Goal: Task Accomplishment & Management: Use online tool/utility

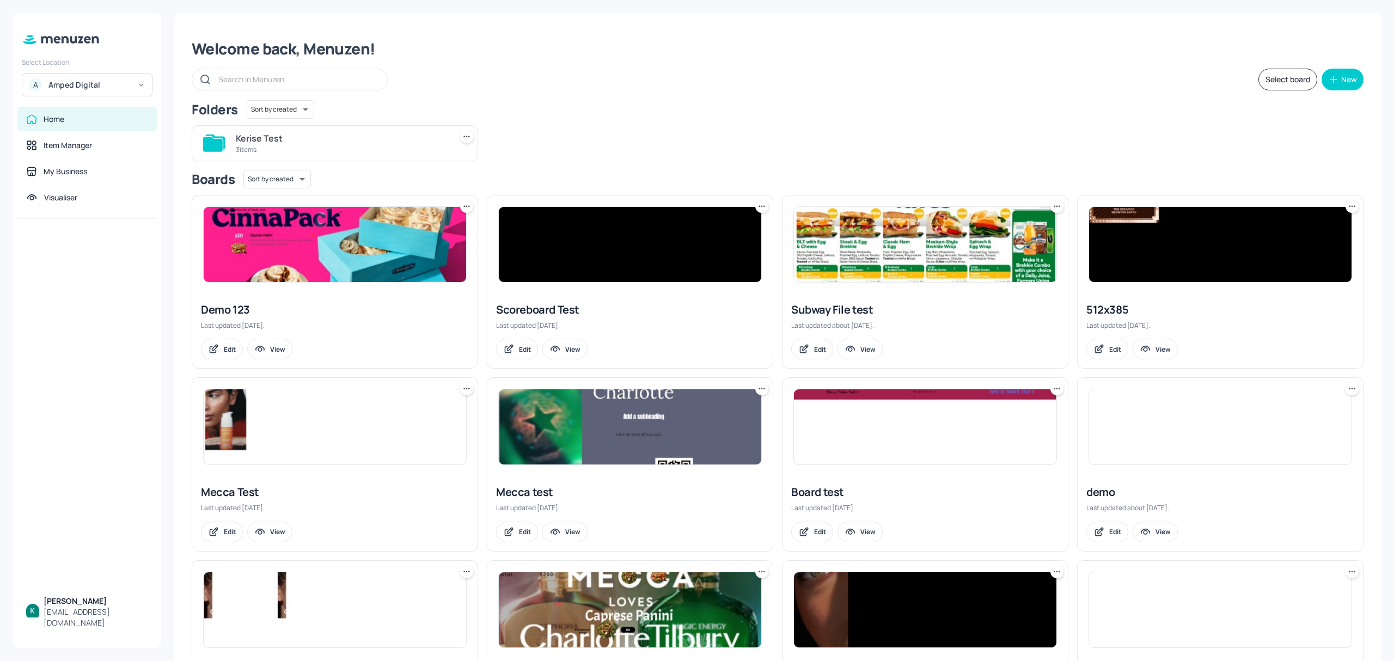
click at [90, 79] on div "Amped Digital" at bounding box center [89, 84] width 82 height 11
click at [68, 114] on div "Subway AU/[GEOGRAPHIC_DATA]" at bounding box center [97, 112] width 95 height 13
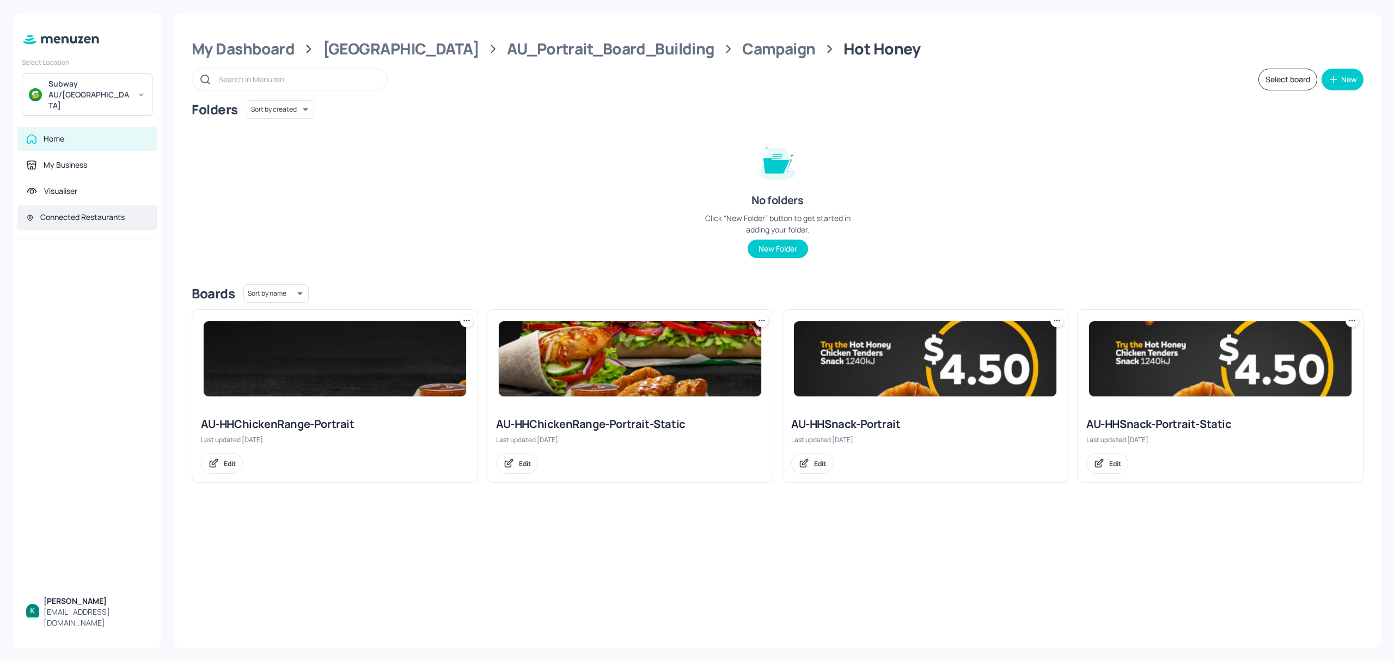
click at [91, 212] on div "Connected Restaurants" at bounding box center [82, 217] width 84 height 11
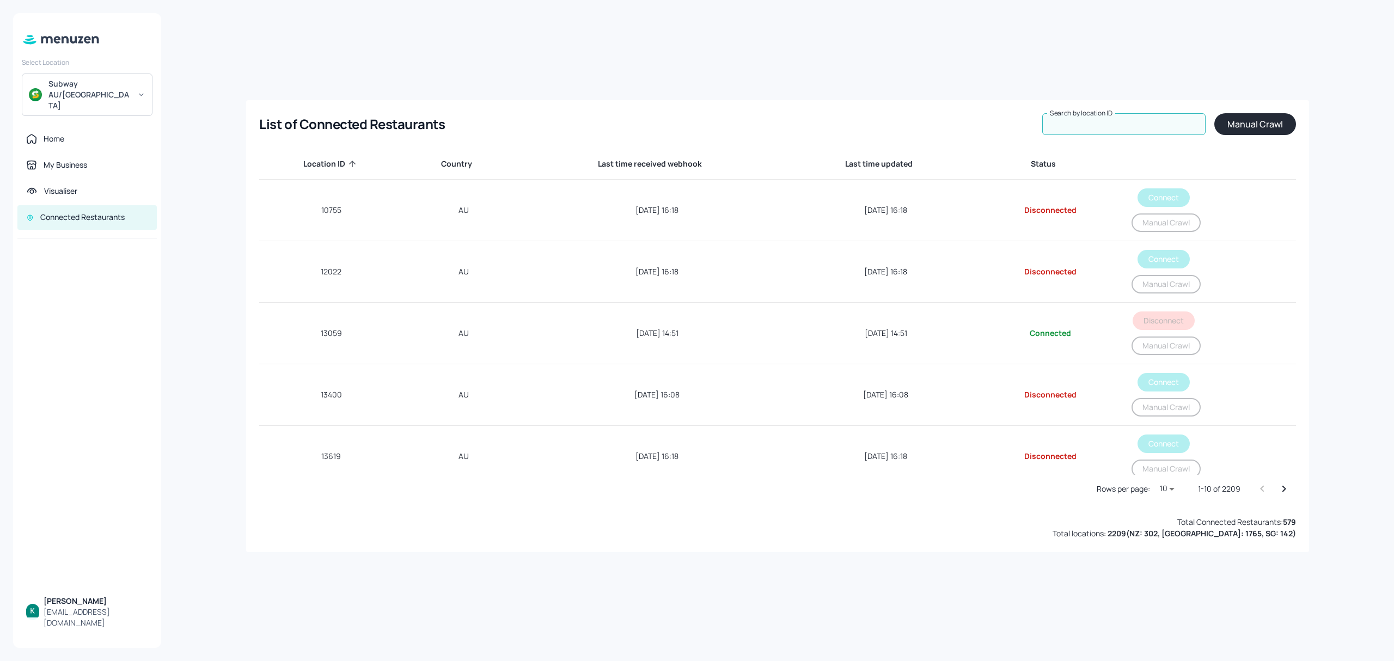
click at [1134, 120] on input "Search by location ID" at bounding box center [1123, 124] width 163 height 22
paste input "69593"
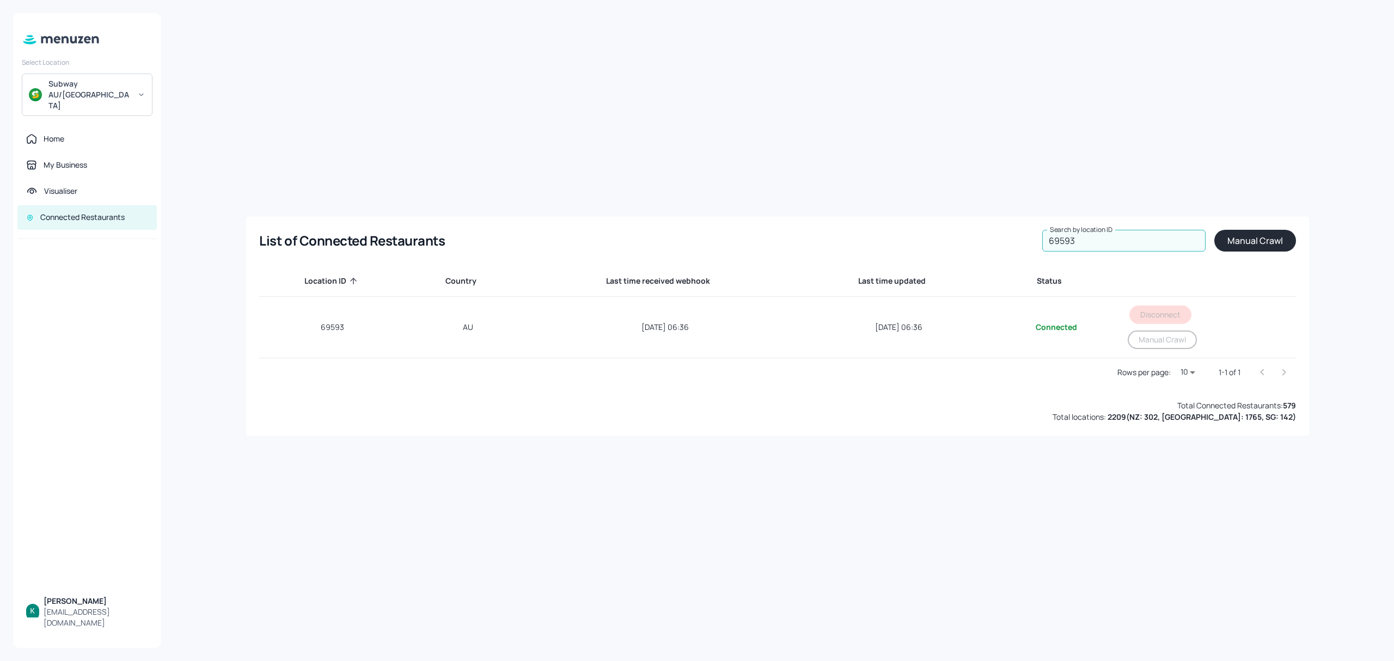
type input "69593"
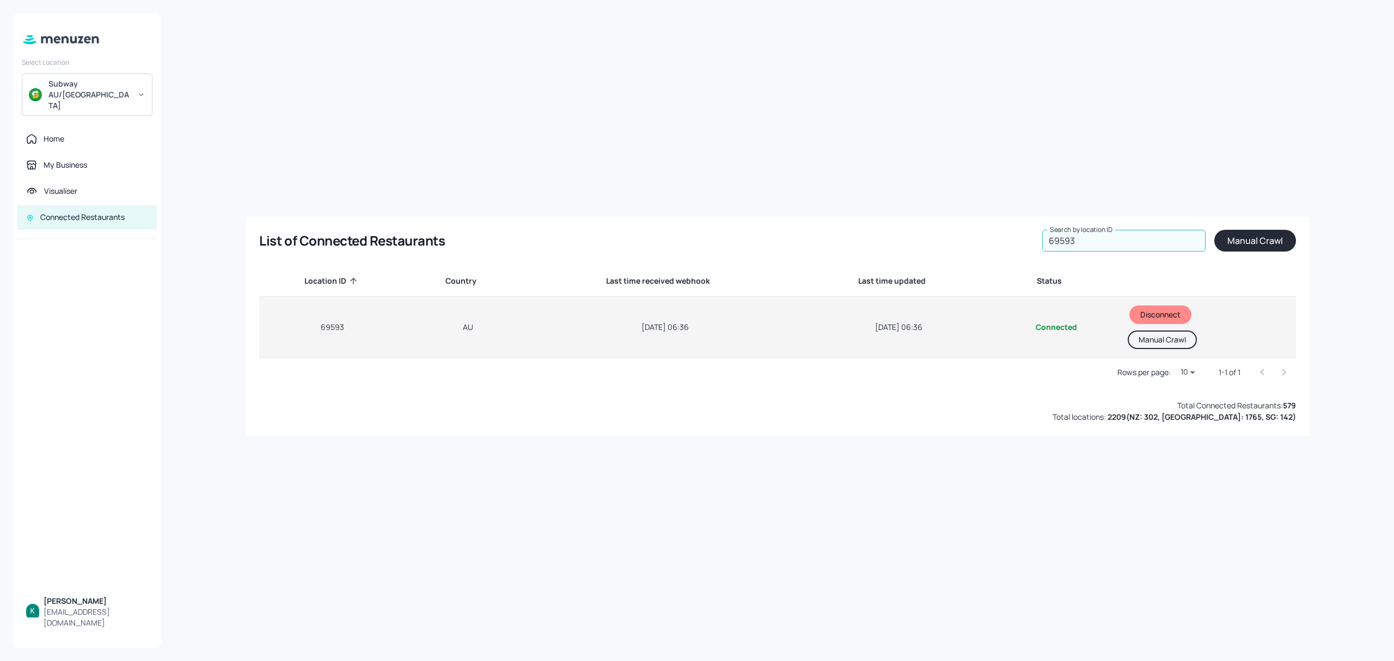
click at [1174, 342] on button "Manual Crawl" at bounding box center [1162, 339] width 69 height 19
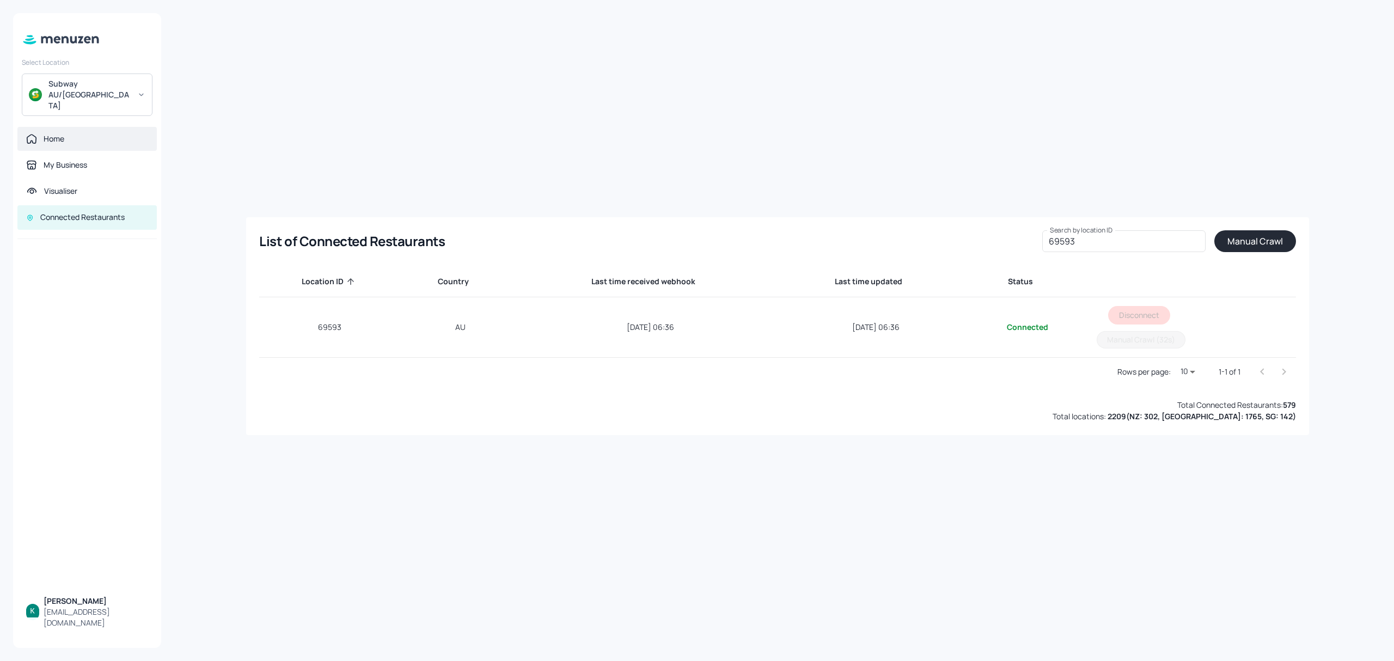
click at [60, 127] on div "Home" at bounding box center [86, 139] width 139 height 24
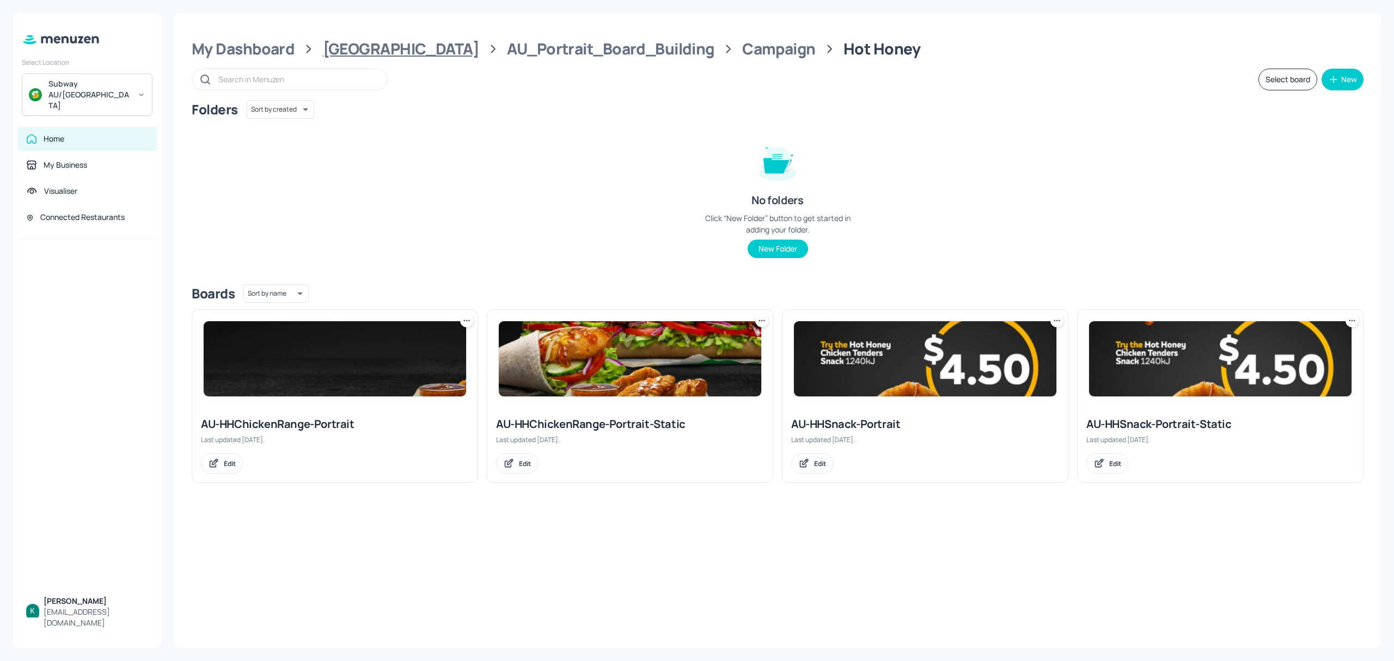
click at [352, 49] on div "[GEOGRAPHIC_DATA]" at bounding box center [401, 49] width 156 height 20
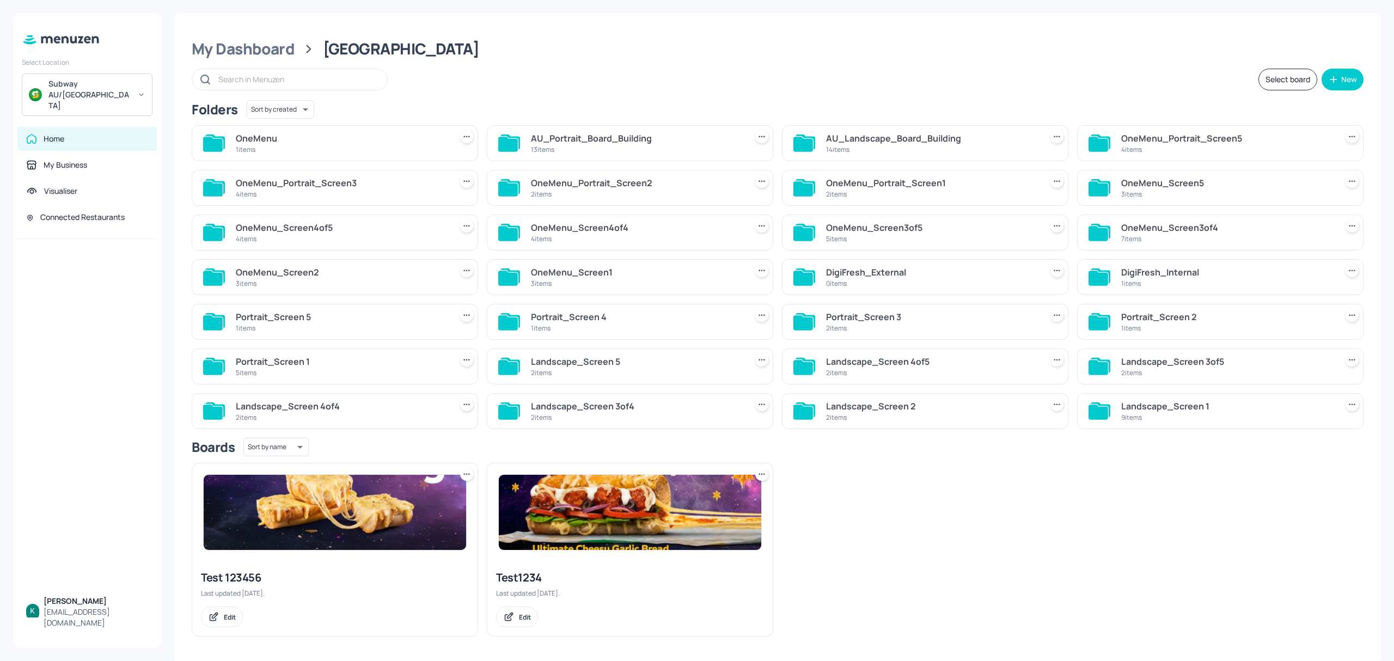
click at [930, 140] on div "AU_Landscape_Board_Building" at bounding box center [931, 138] width 211 height 13
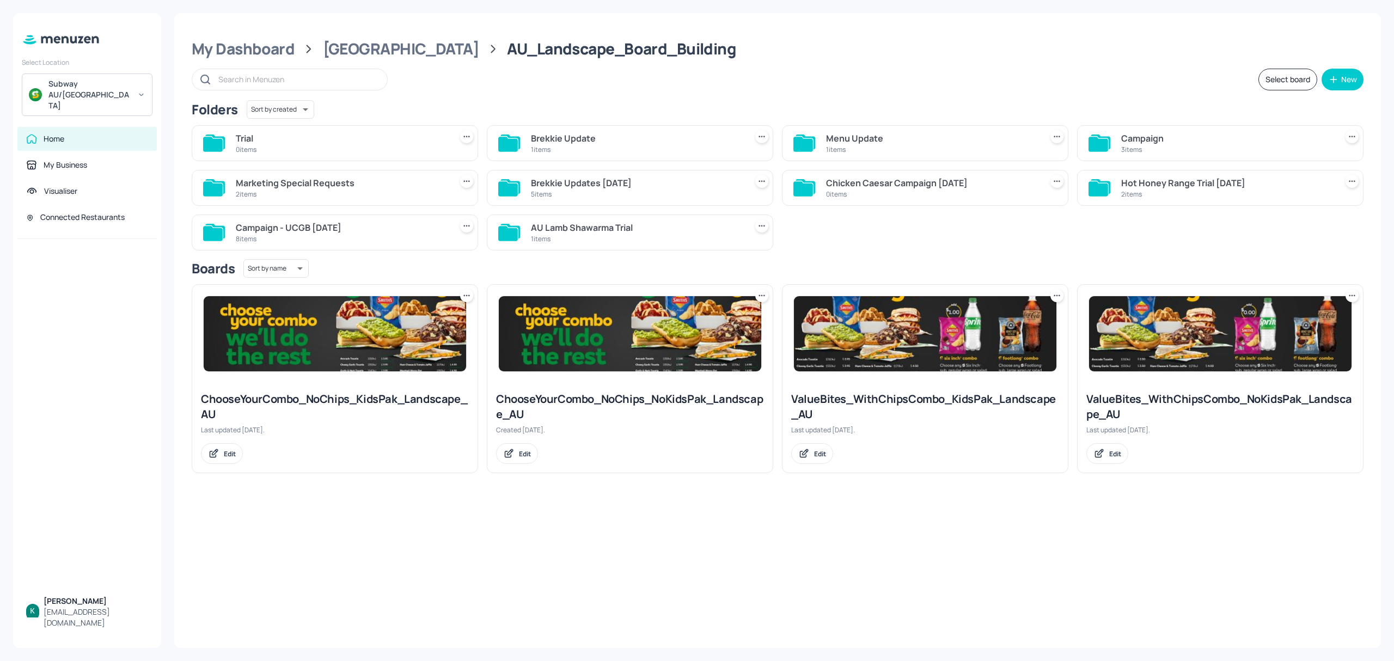
click at [853, 142] on div "Menu Update" at bounding box center [931, 138] width 211 height 13
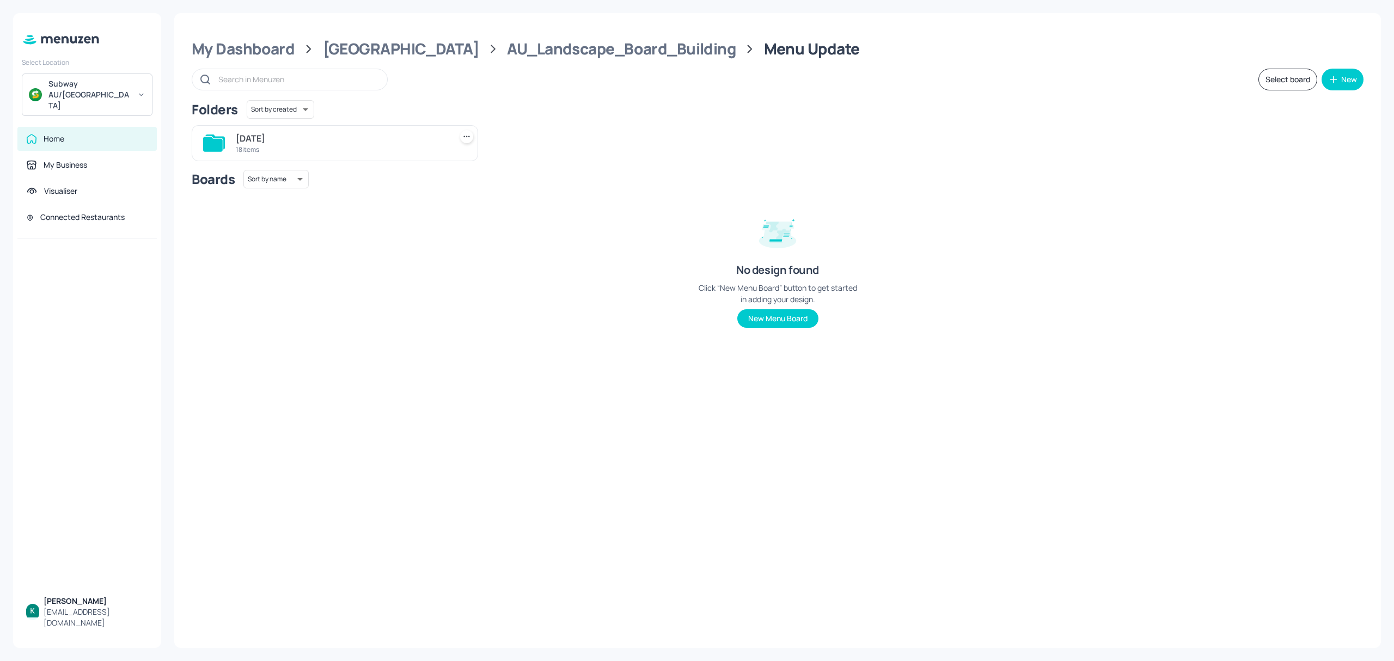
click at [338, 150] on div "18 items" at bounding box center [341, 149] width 211 height 9
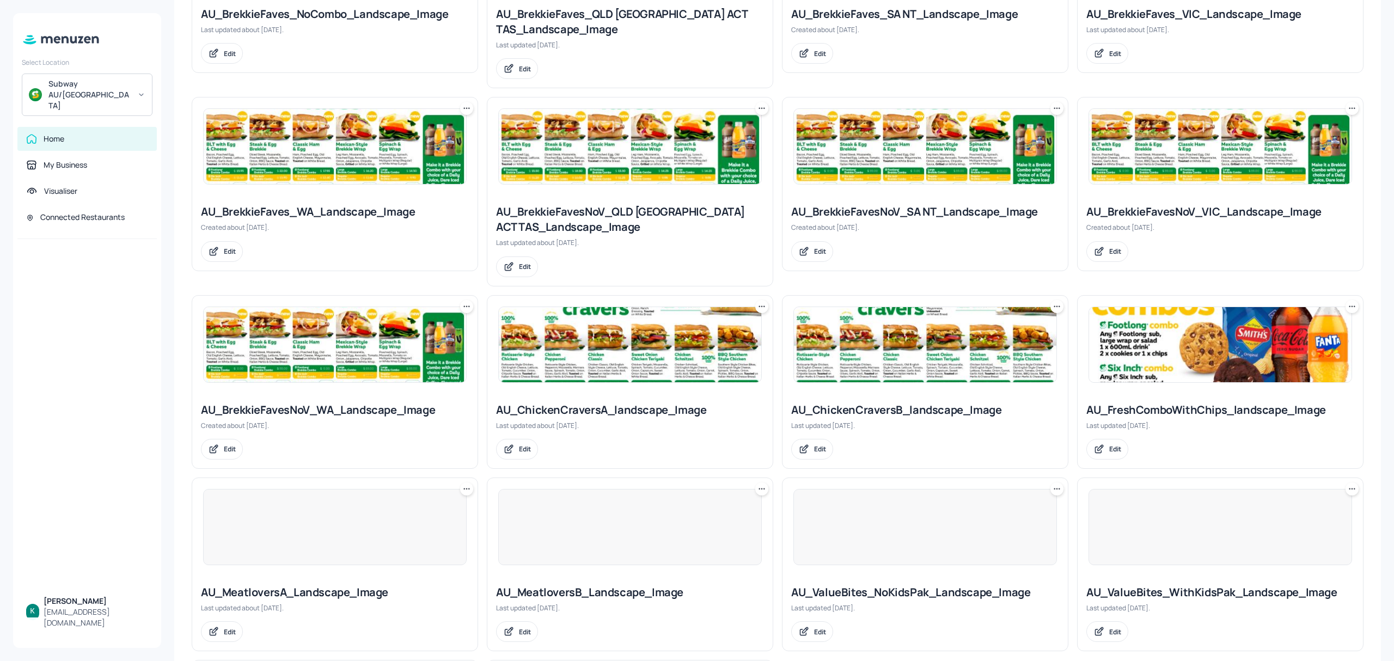
scroll to position [508, 0]
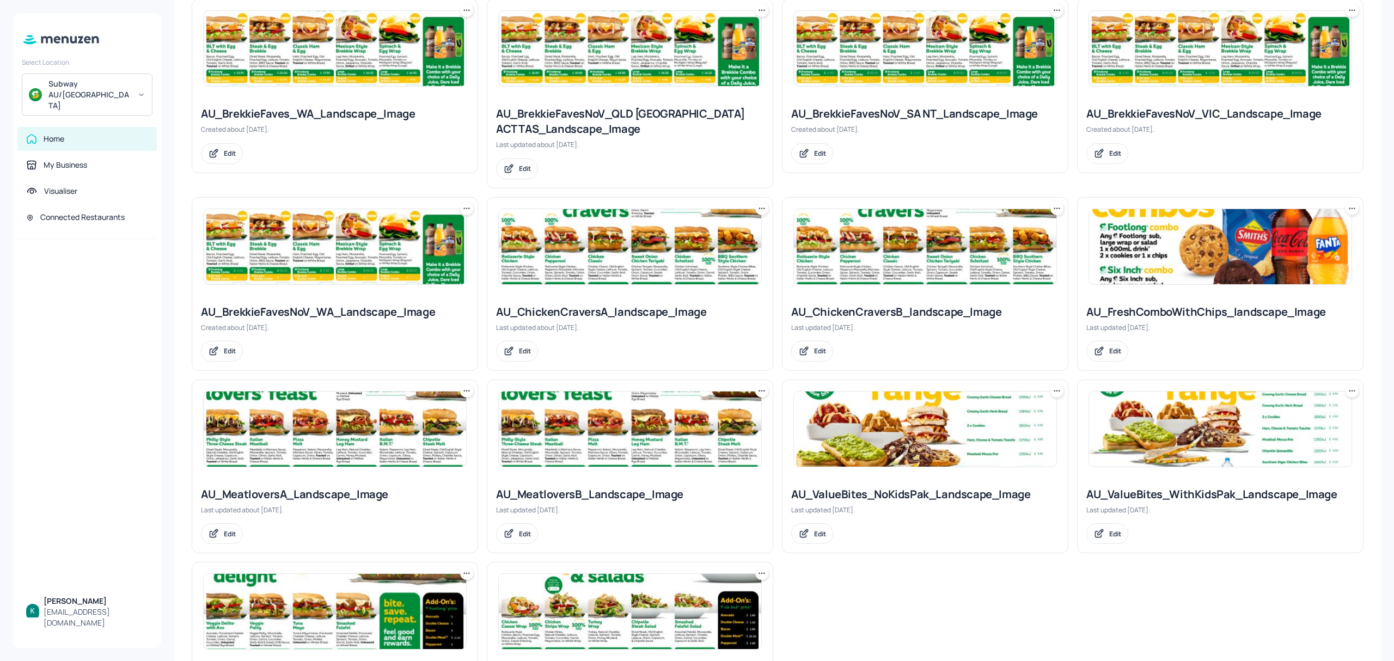
click at [673, 313] on div "AU_ChickenCraversA_landscape_Image" at bounding box center [630, 311] width 268 height 15
